Goal: Information Seeking & Learning: Learn about a topic

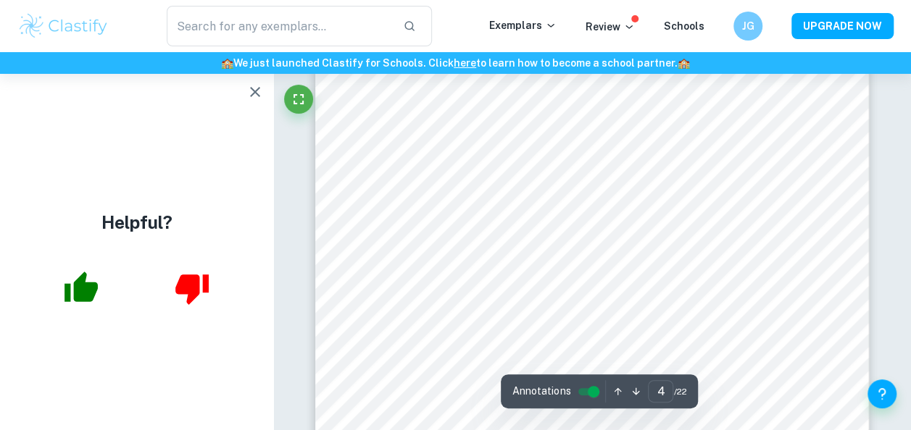
scroll to position [2656, 0]
click at [251, 100] on icon "button" at bounding box center [254, 91] width 17 height 17
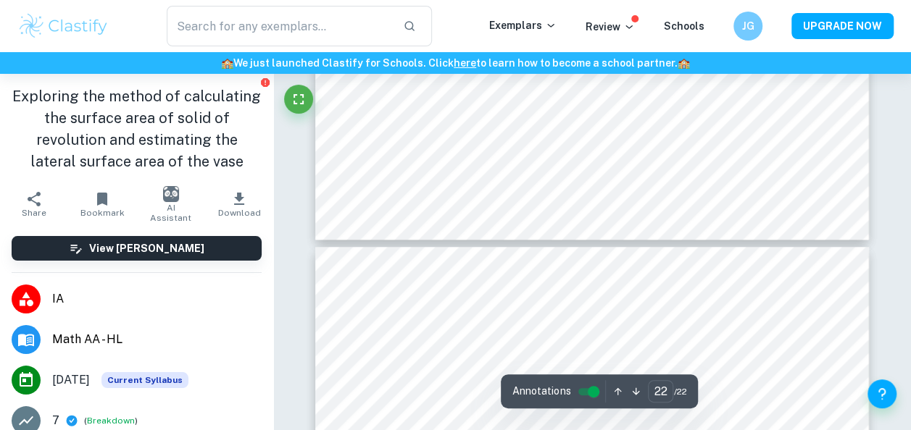
scroll to position [17475, 0]
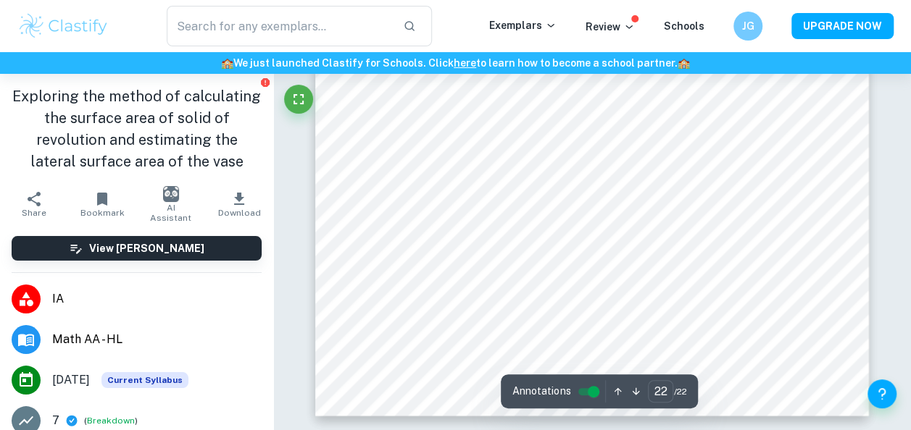
click at [194, 233] on div "View [PERSON_NAME]" at bounding box center [136, 249] width 273 height 48
click at [201, 242] on button "View [PERSON_NAME]" at bounding box center [137, 248] width 250 height 25
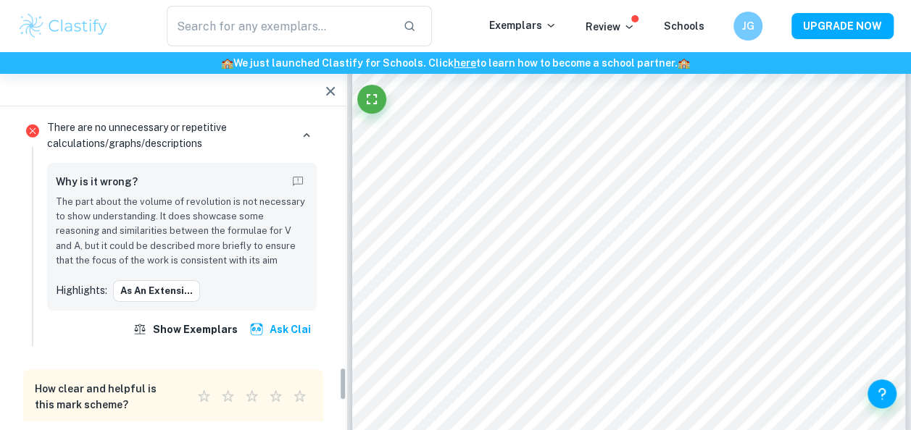
scroll to position [2284, 0]
click at [189, 220] on p "The part about the volume of revolution is not necessary to show understanding.…" at bounding box center [182, 231] width 252 height 74
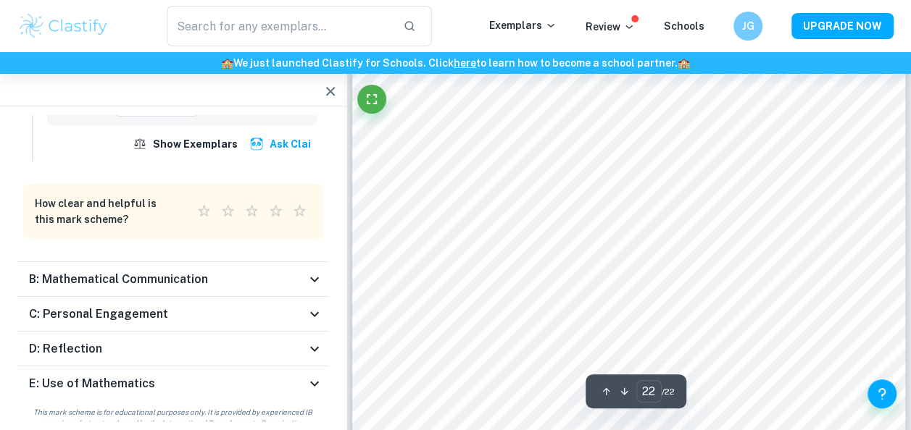
scroll to position [17153, 0]
type input "19"
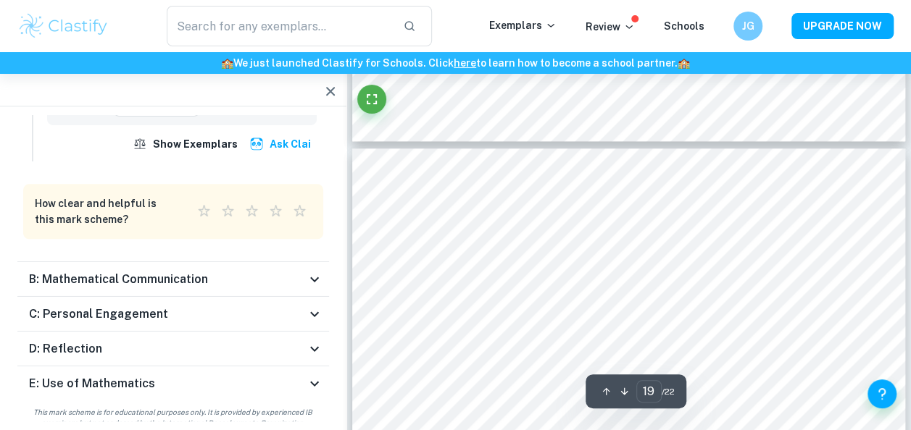
scroll to position [14324, 0]
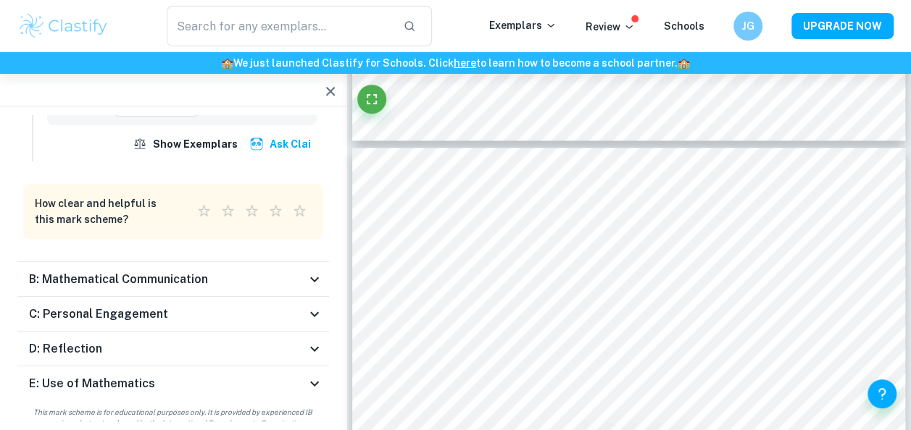
click at [315, 375] on icon at bounding box center [314, 383] width 17 height 17
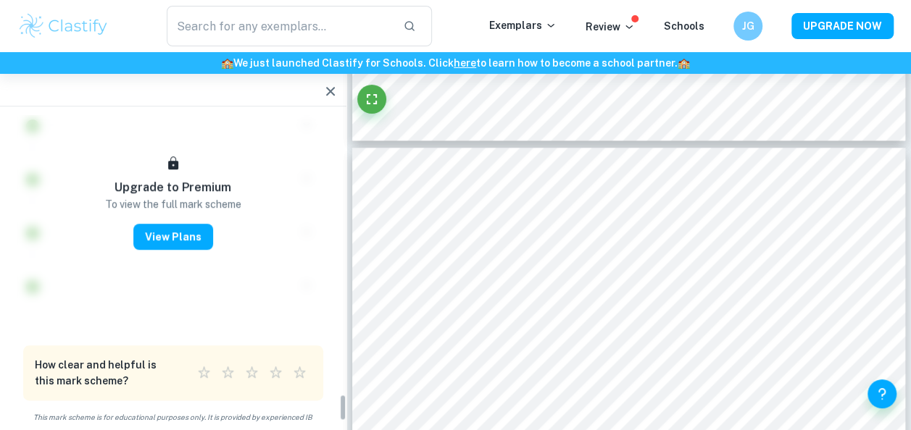
scroll to position [3120, 0]
click at [326, 97] on icon "button" at bounding box center [330, 91] width 17 height 17
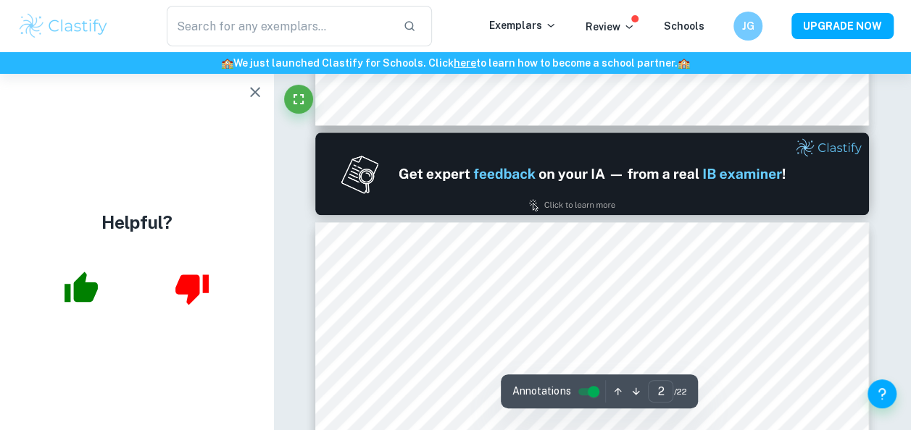
scroll to position [349, 0]
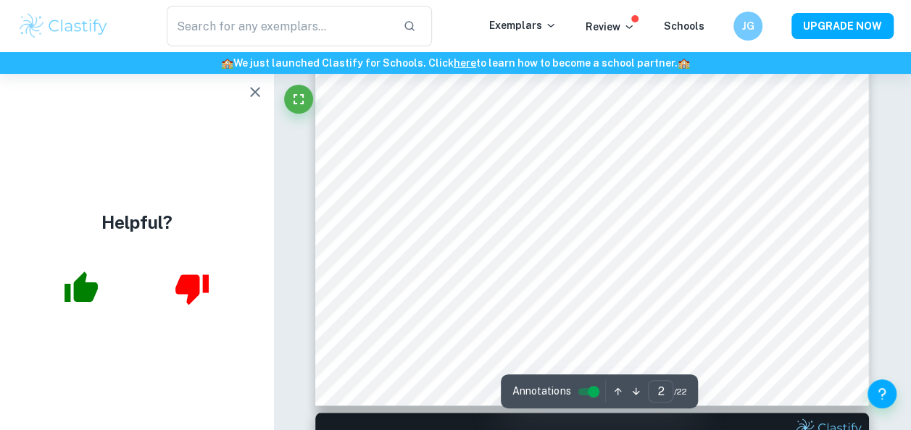
type input "1"
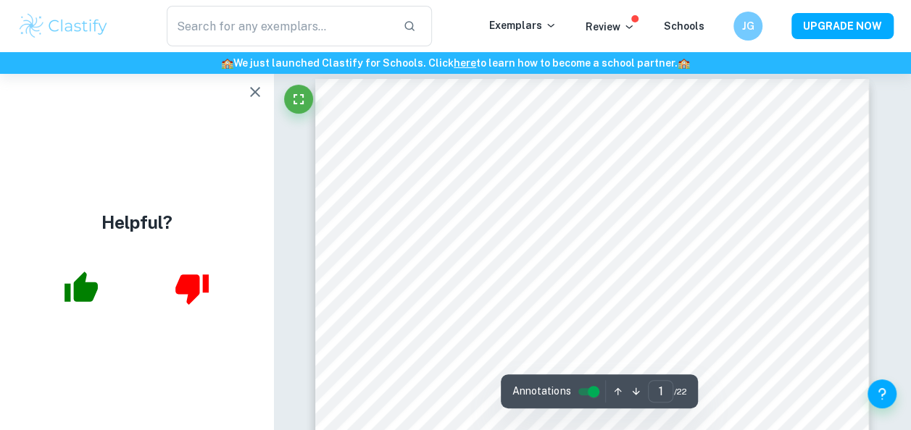
scroll to position [14, 0]
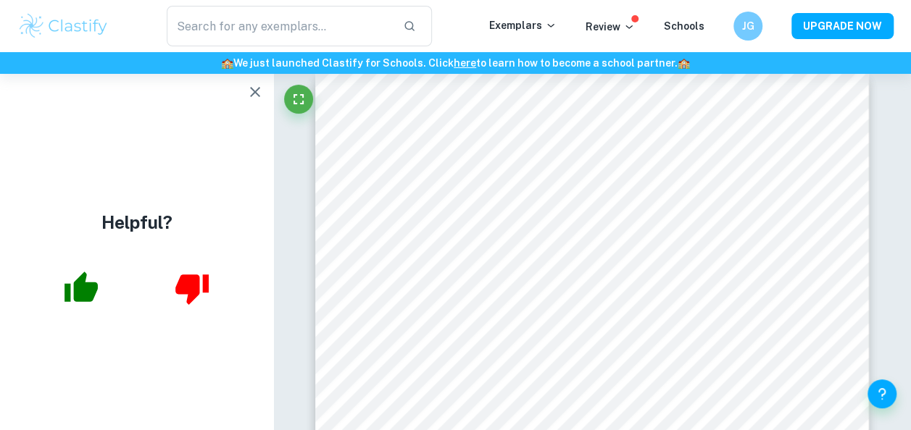
click at [253, 99] on icon "button" at bounding box center [254, 91] width 17 height 17
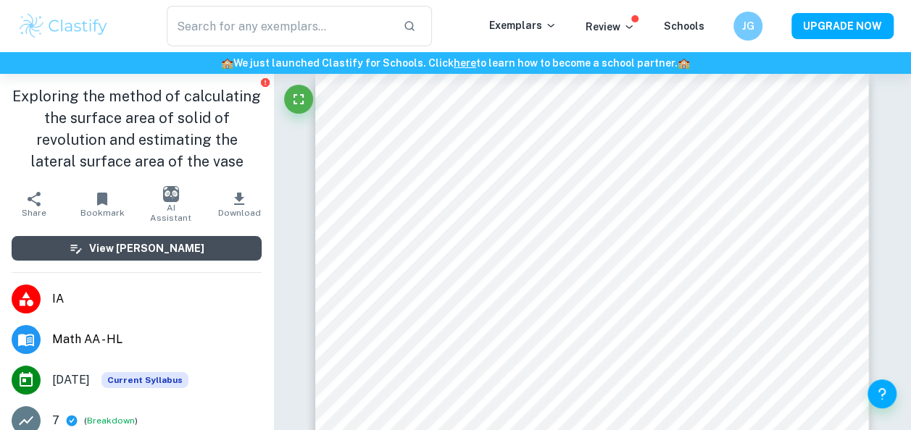
click at [188, 240] on button "View [PERSON_NAME]" at bounding box center [137, 248] width 250 height 25
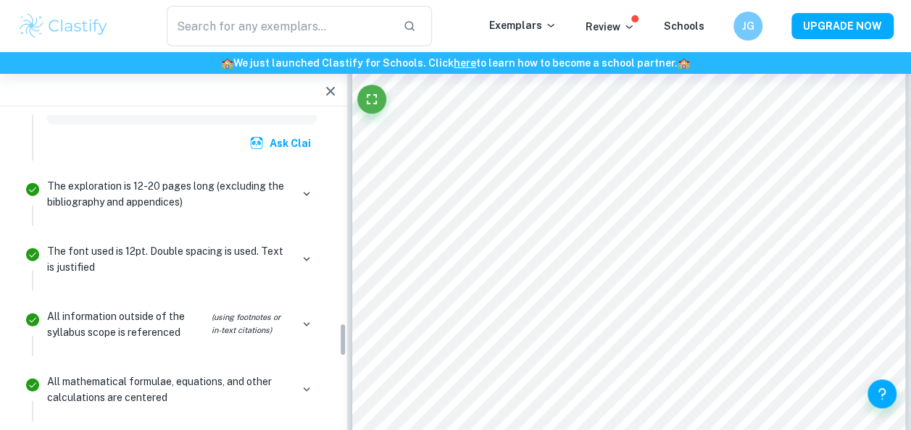
scroll to position [1884, 0]
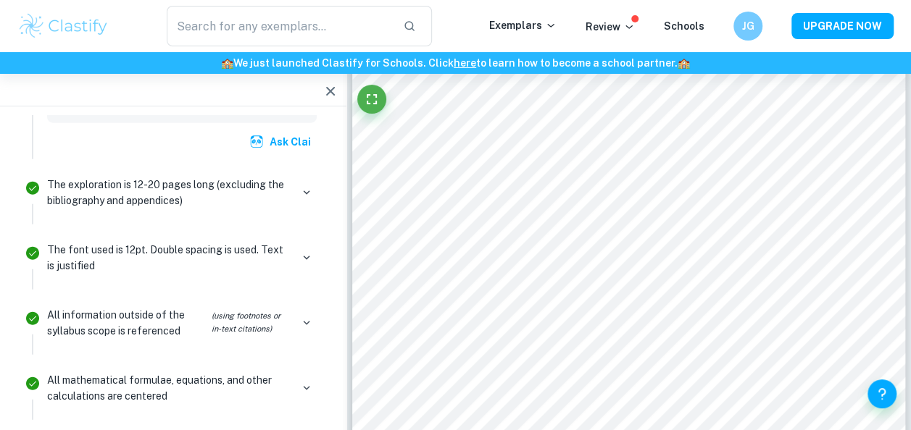
click at [136, 243] on p "The font used is 12pt. Double spacing is used. Text is justified" at bounding box center [168, 258] width 243 height 32
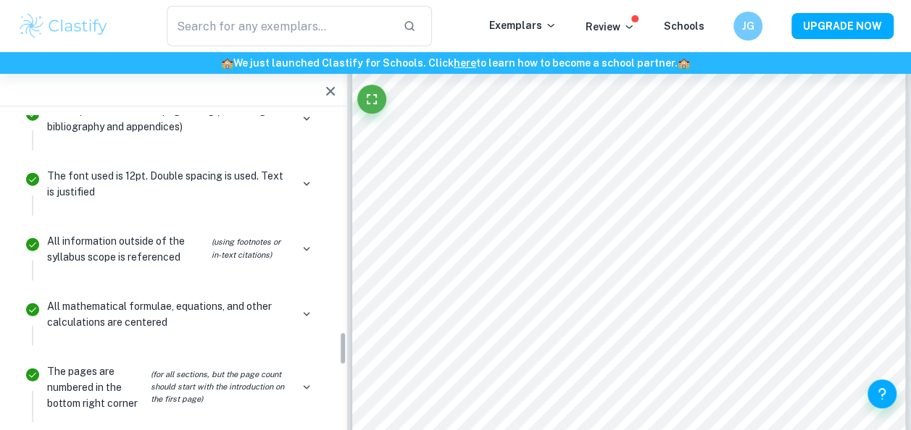
scroll to position [1961, 0]
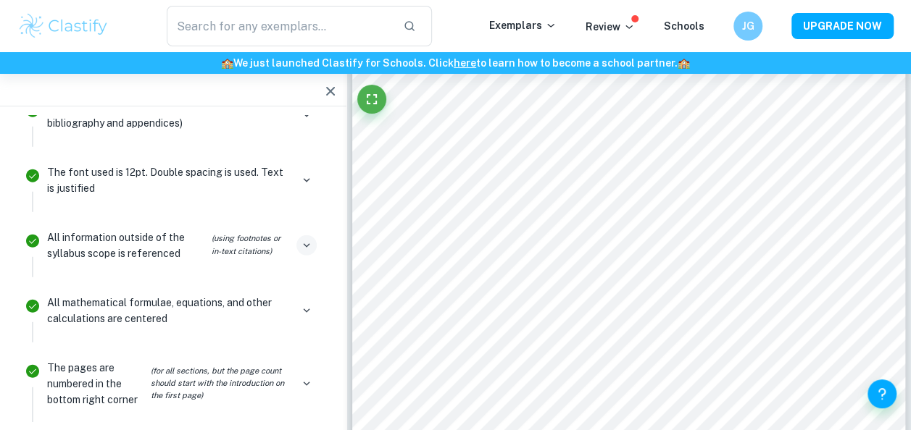
click at [307, 243] on icon "button" at bounding box center [306, 245] width 7 height 4
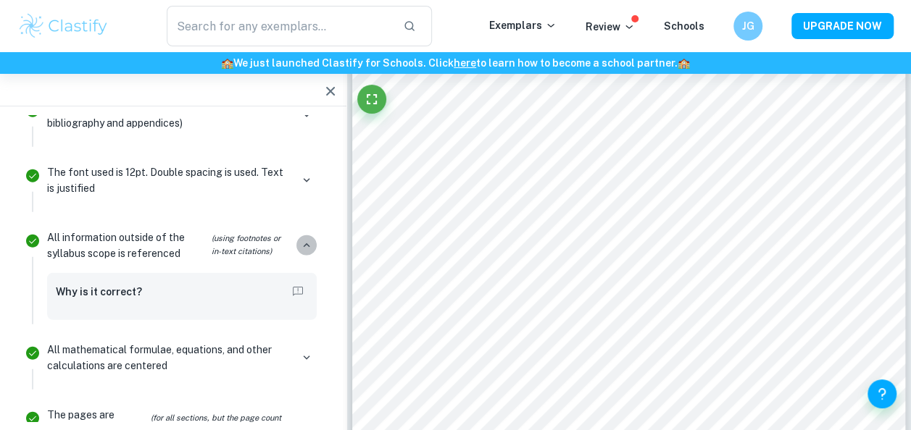
click at [307, 239] on icon "button" at bounding box center [306, 245] width 13 height 13
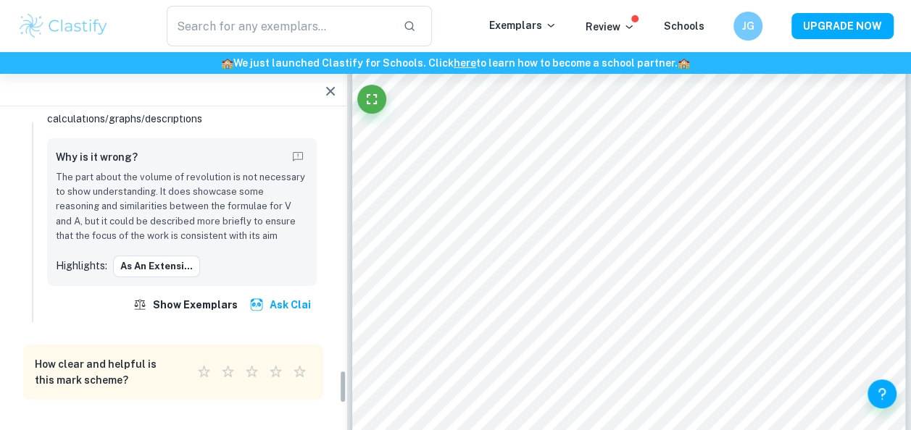
scroll to position [2308, 0]
click at [160, 257] on button "As an extensi..." at bounding box center [156, 266] width 87 height 22
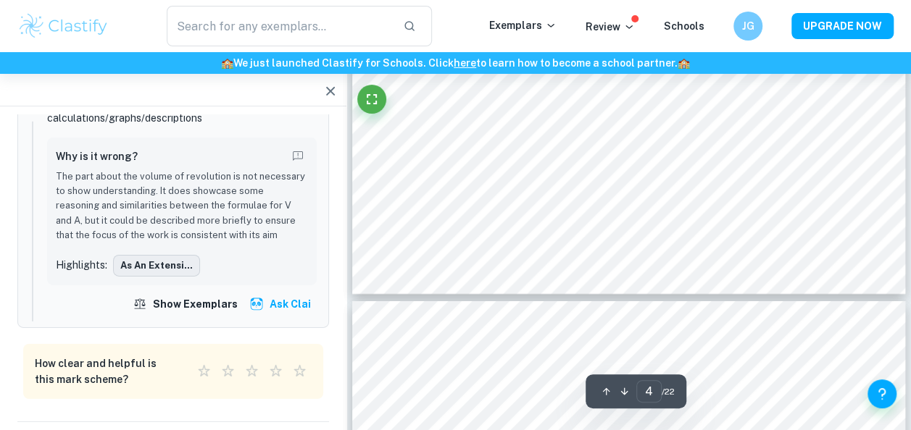
type input "3"
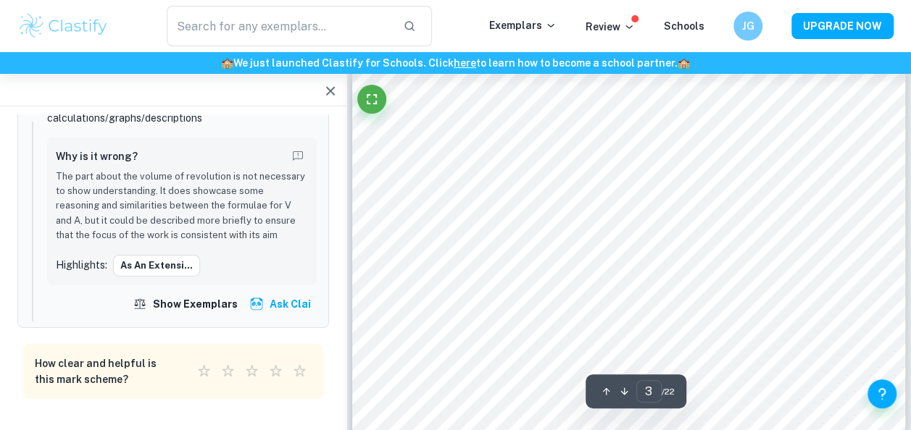
scroll to position [1746, 0]
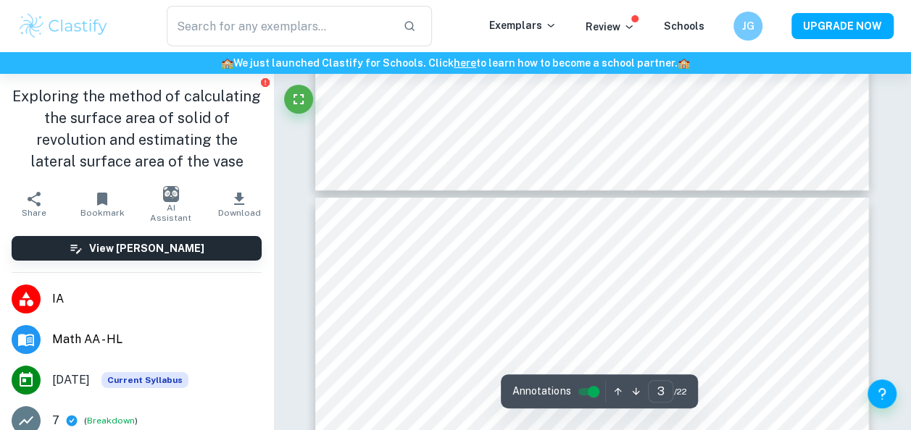
type input "4"
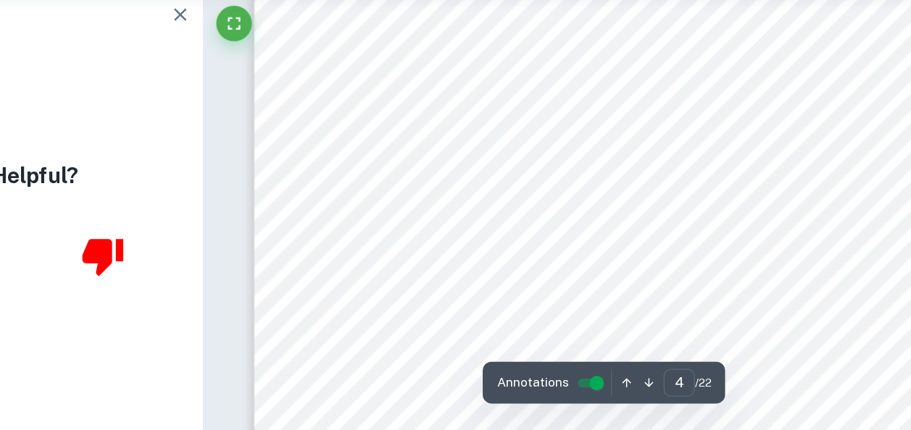
scroll to position [2952, 0]
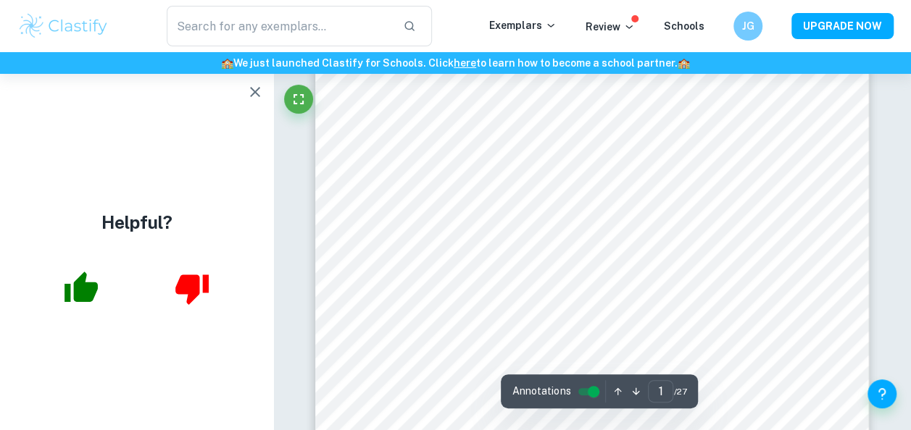
scroll to position [104, 0]
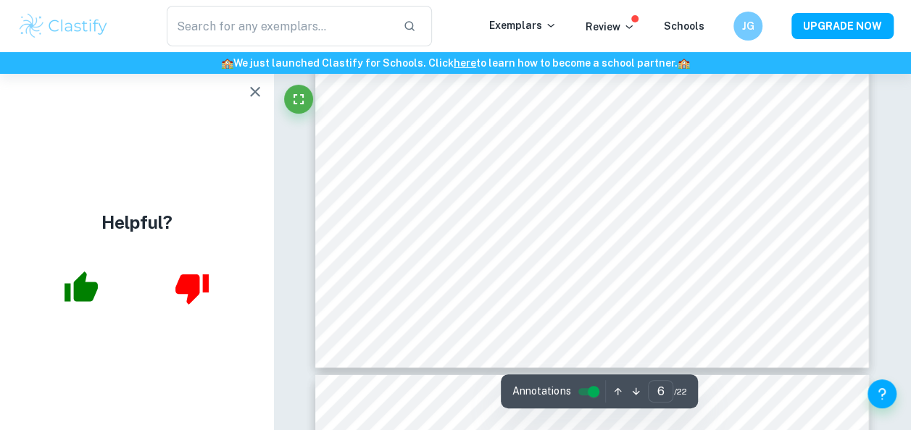
type input "7"
